Goal: Information Seeking & Learning: Learn about a topic

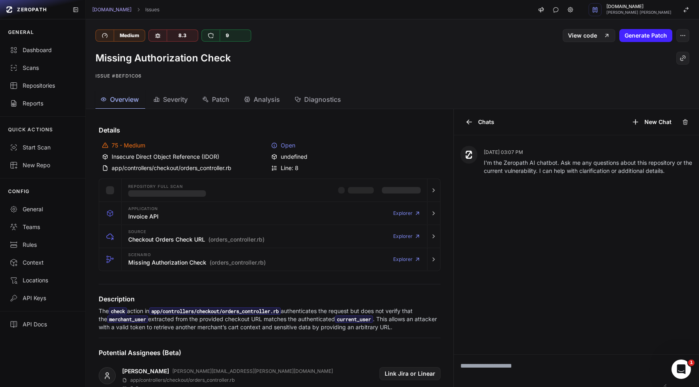
click at [290, 105] on button "Patch" at bounding box center [319, 100] width 58 height 18
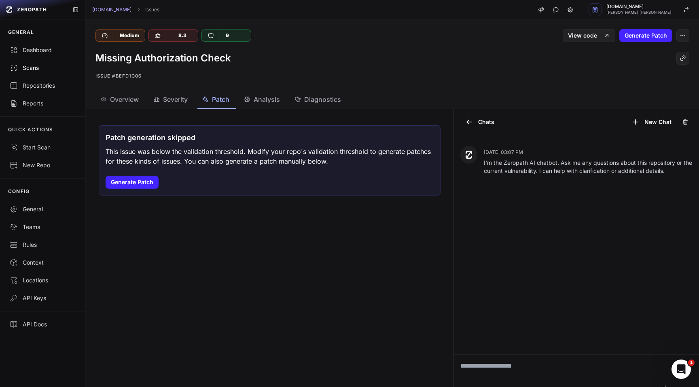
click at [47, 75] on link "Scans" at bounding box center [42, 68] width 85 height 18
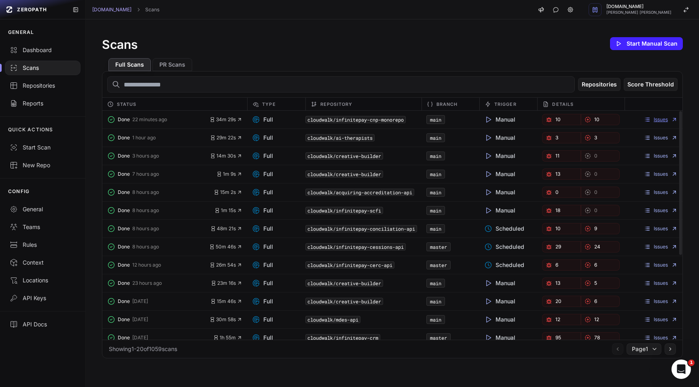
click at [661, 117] on link "Issues" at bounding box center [661, 119] width 34 height 6
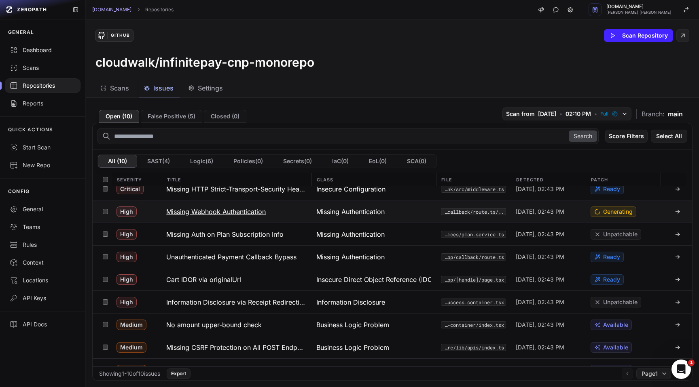
scroll to position [28, 0]
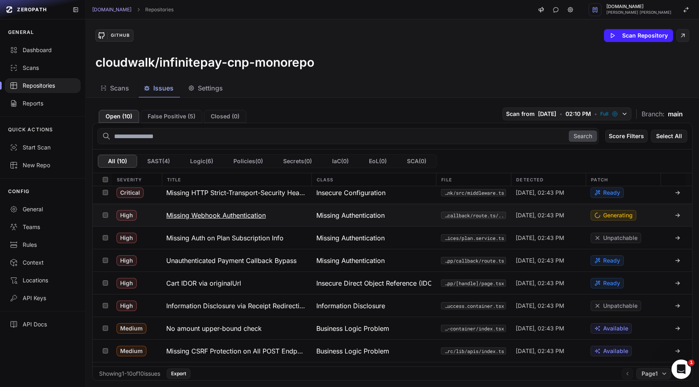
click at [276, 215] on button "Missing Webhook Authentication" at bounding box center [236, 215] width 150 height 22
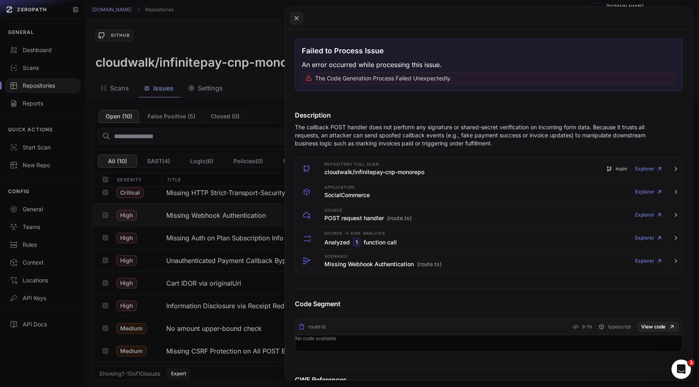
scroll to position [115, 0]
click at [391, 245] on h3 "Analyzed 1 function call" at bounding box center [360, 241] width 72 height 9
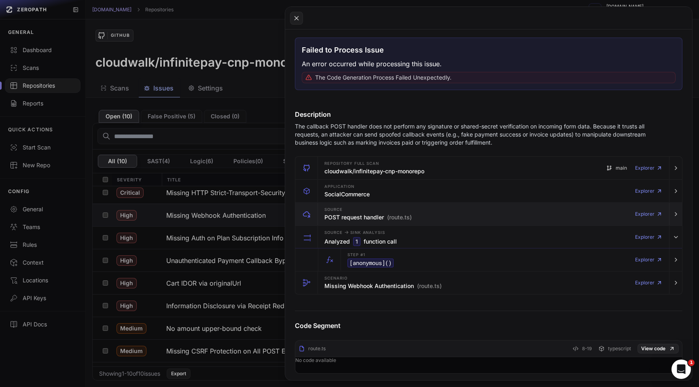
click at [377, 222] on div "Source POST request handler (route.ts)" at bounding box center [367, 214] width 87 height 16
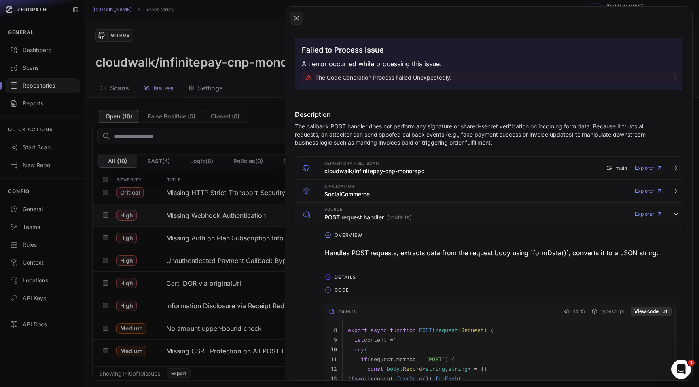
click at [646, 310] on link "View code" at bounding box center [651, 312] width 41 height 10
click at [236, 108] on button at bounding box center [349, 193] width 699 height 387
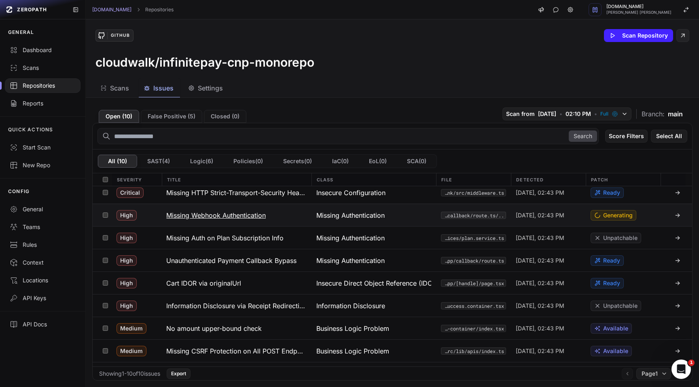
click at [296, 220] on button "Missing Webhook Authentication" at bounding box center [236, 215] width 150 height 22
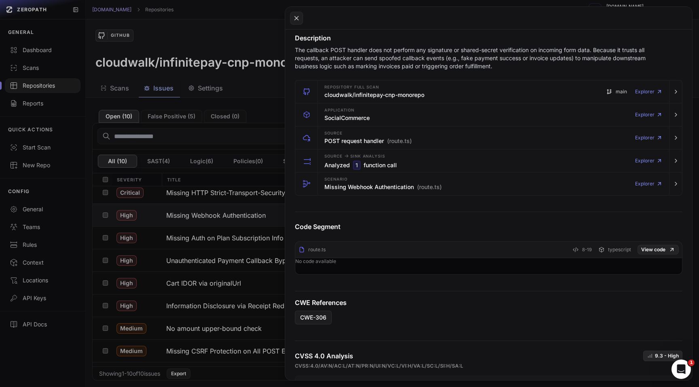
scroll to position [186, 0]
